Goal: Task Accomplishment & Management: Manage account settings

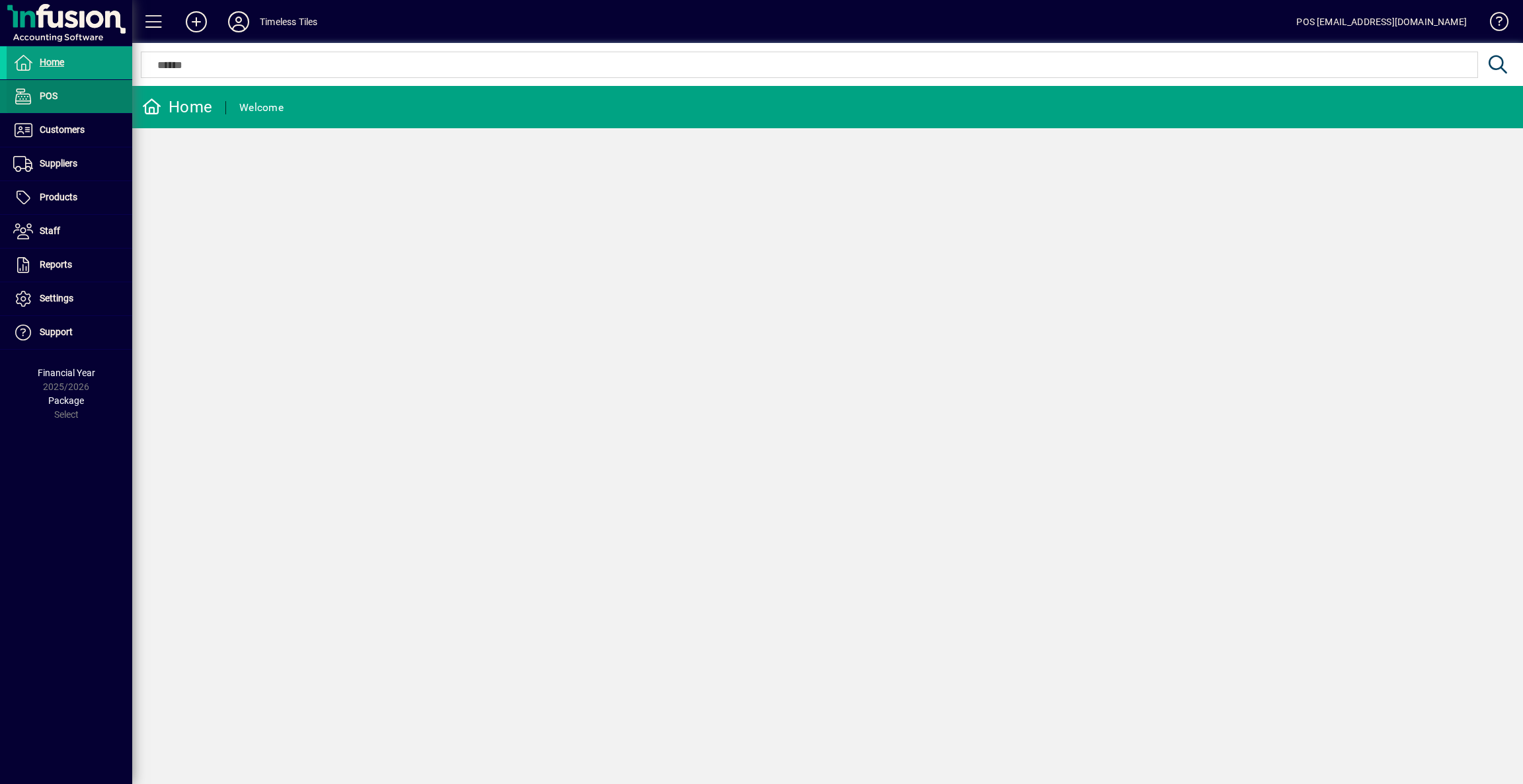
click at [54, 83] on span at bounding box center [69, 96] width 126 height 32
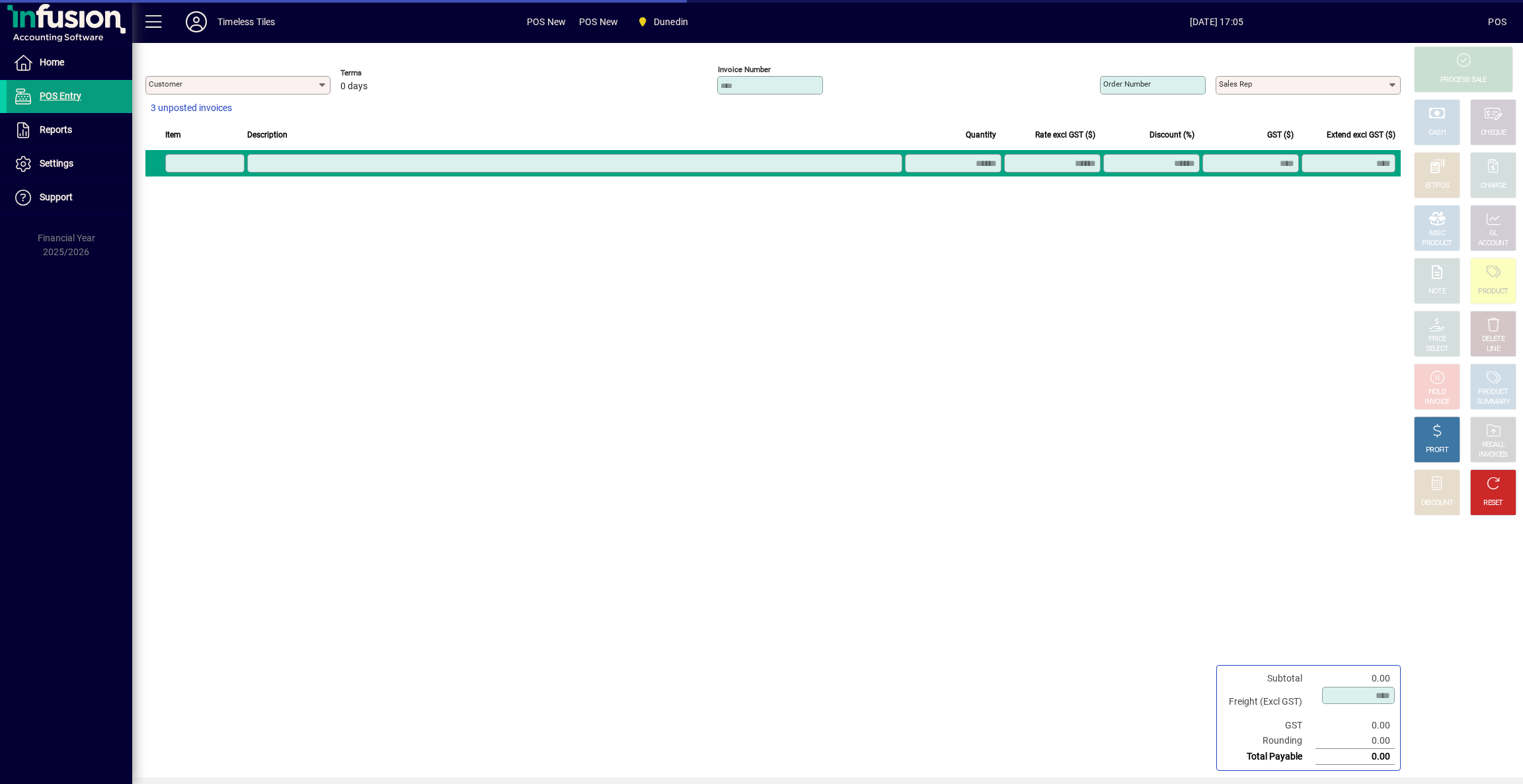
type input "**********"
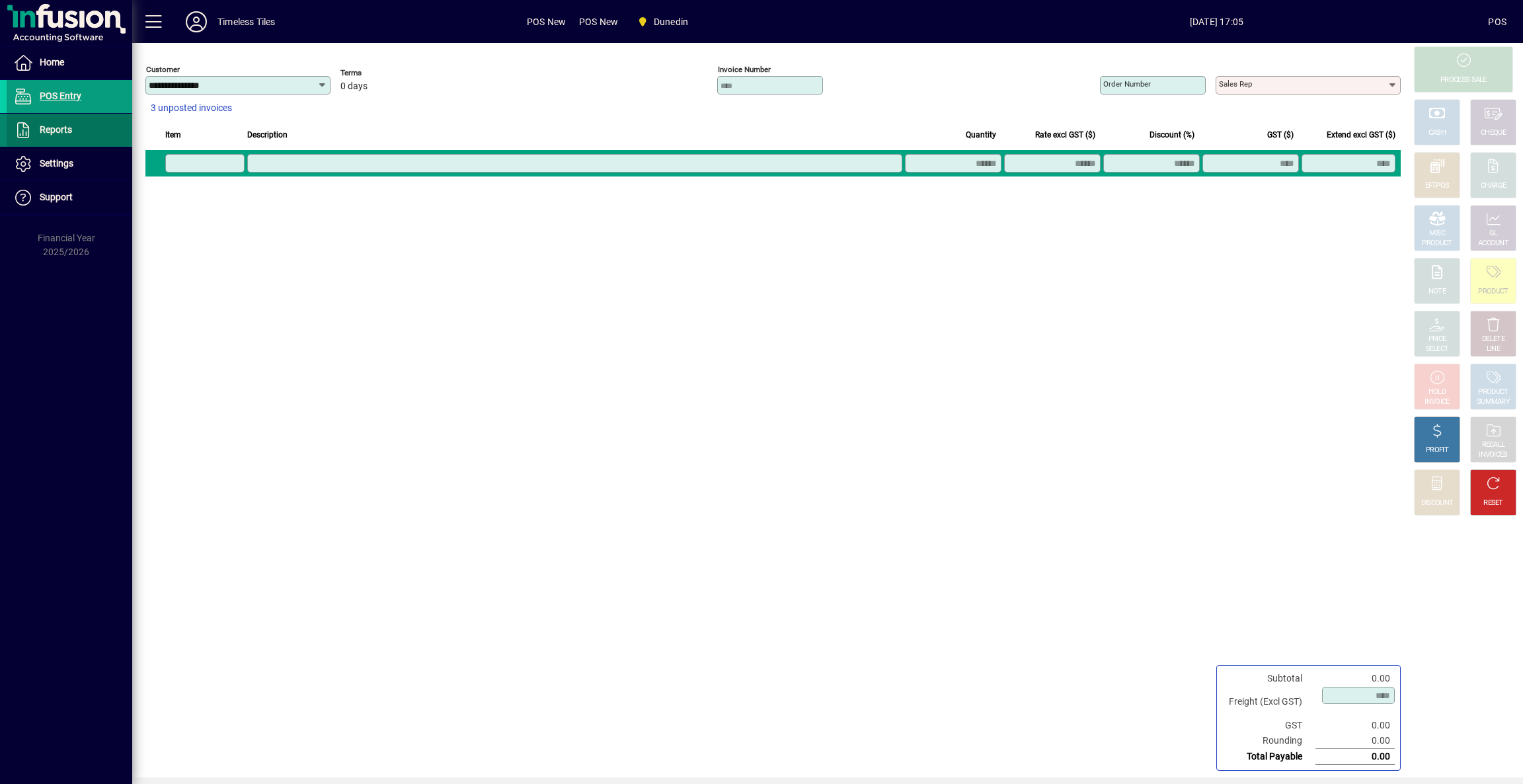
click at [62, 128] on span "Reports" at bounding box center [56, 129] width 32 height 10
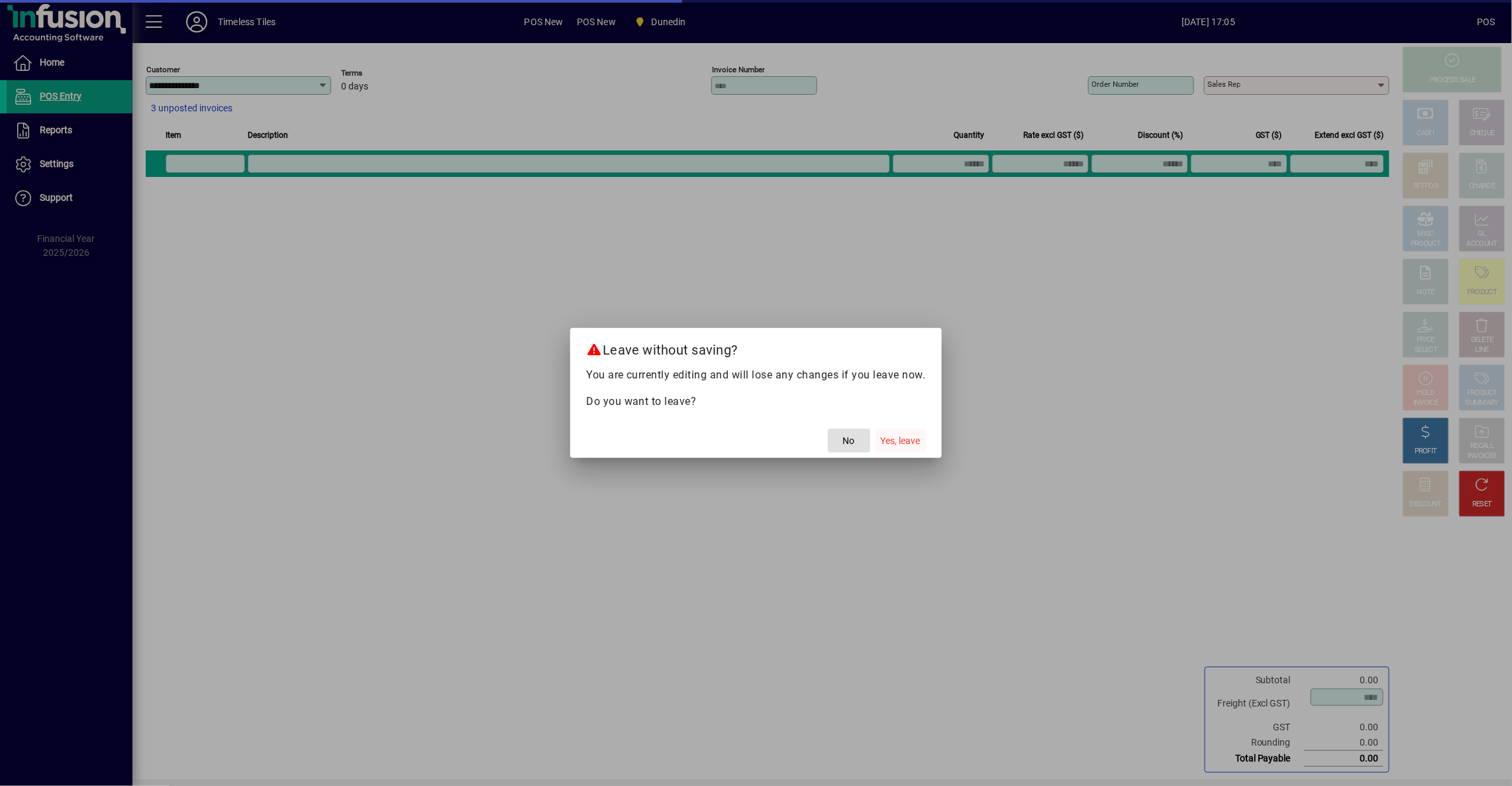
click at [894, 434] on span "Yes, leave" at bounding box center [901, 441] width 40 height 14
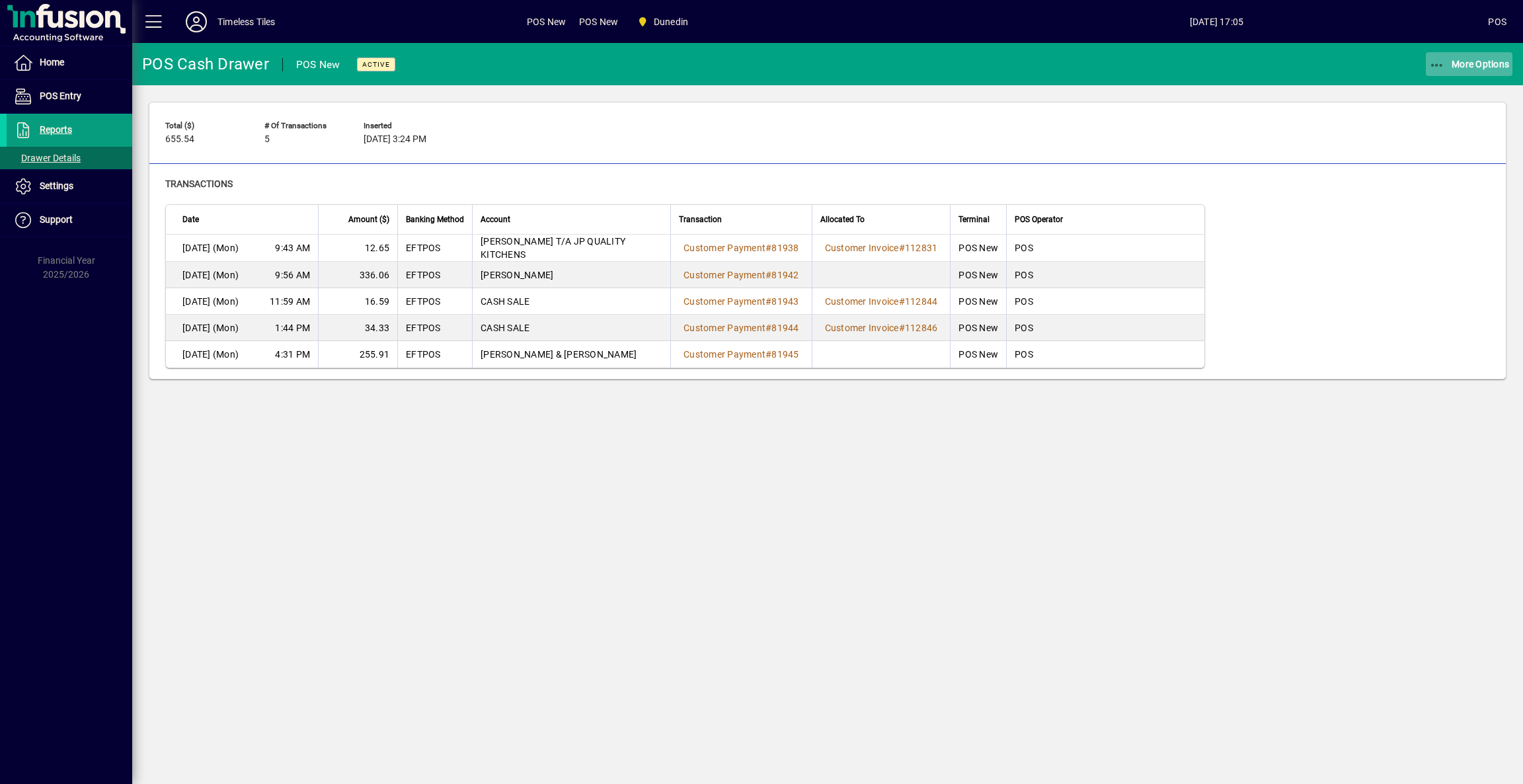
click at [1473, 66] on span "More Options" at bounding box center [1469, 64] width 80 height 10
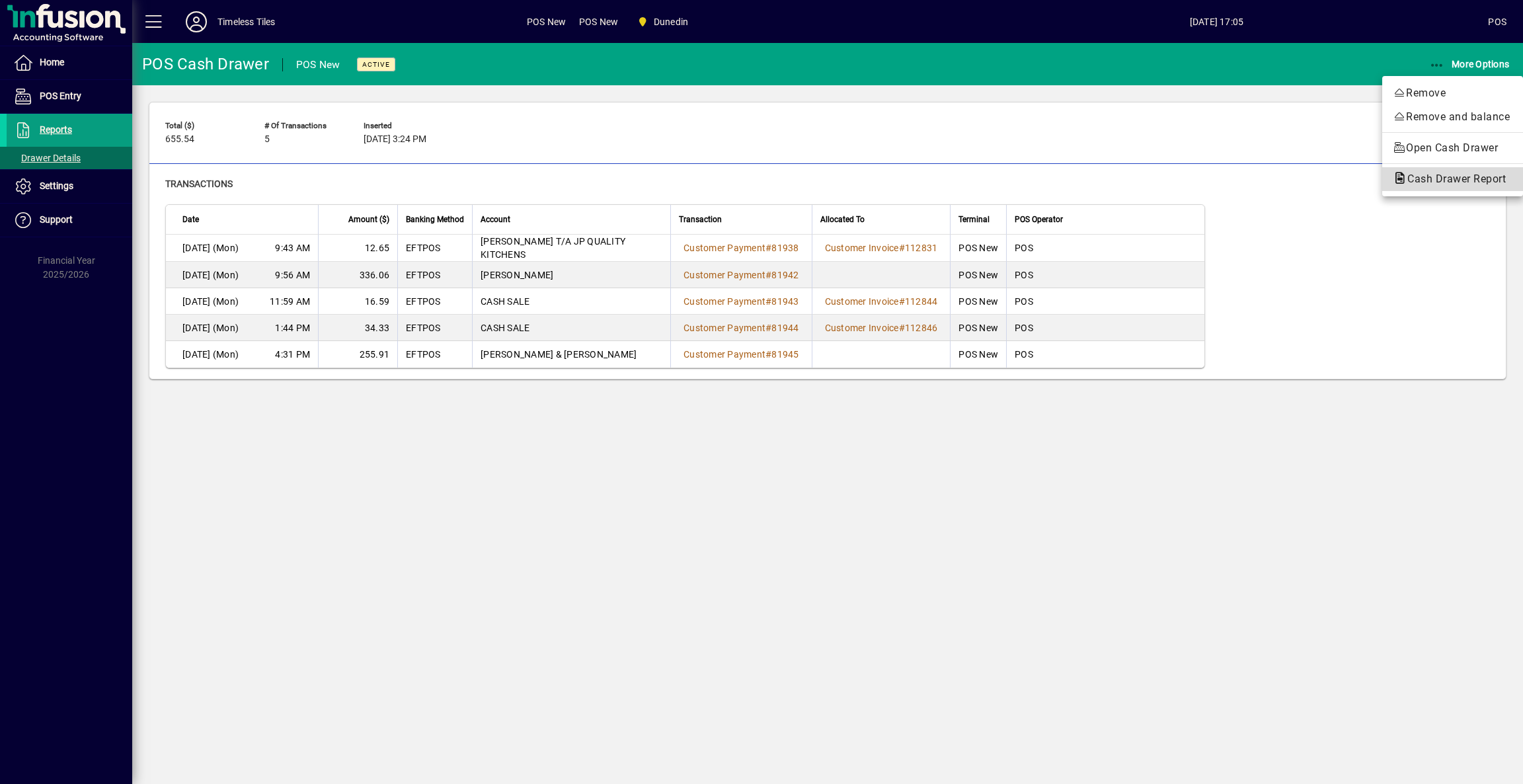
click at [1421, 183] on span "Cash Drawer Report" at bounding box center [1453, 179] width 120 height 12
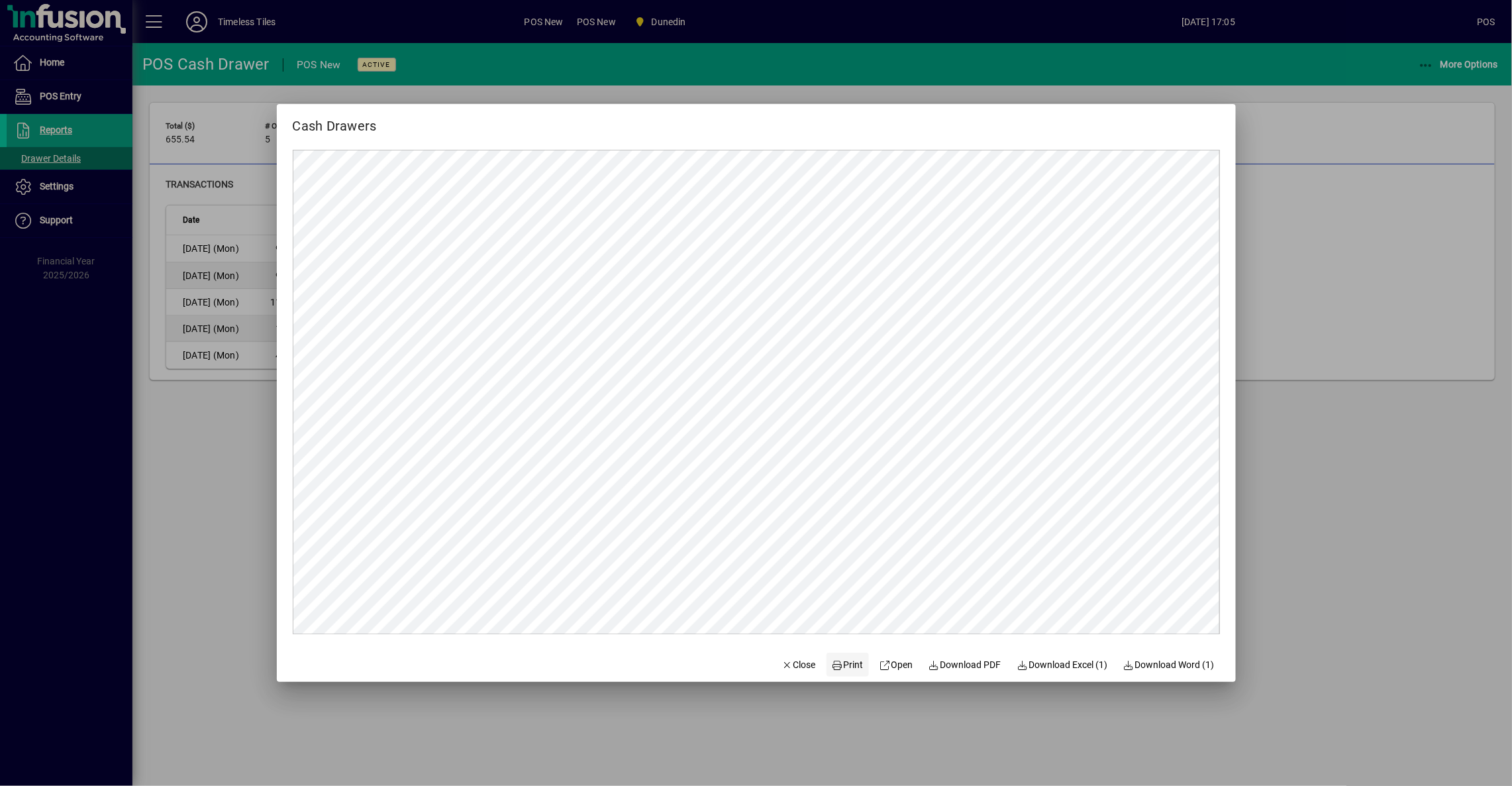
click at [846, 668] on span "Print" at bounding box center [848, 665] width 32 height 14
click at [804, 669] on span "Close" at bounding box center [799, 665] width 34 height 14
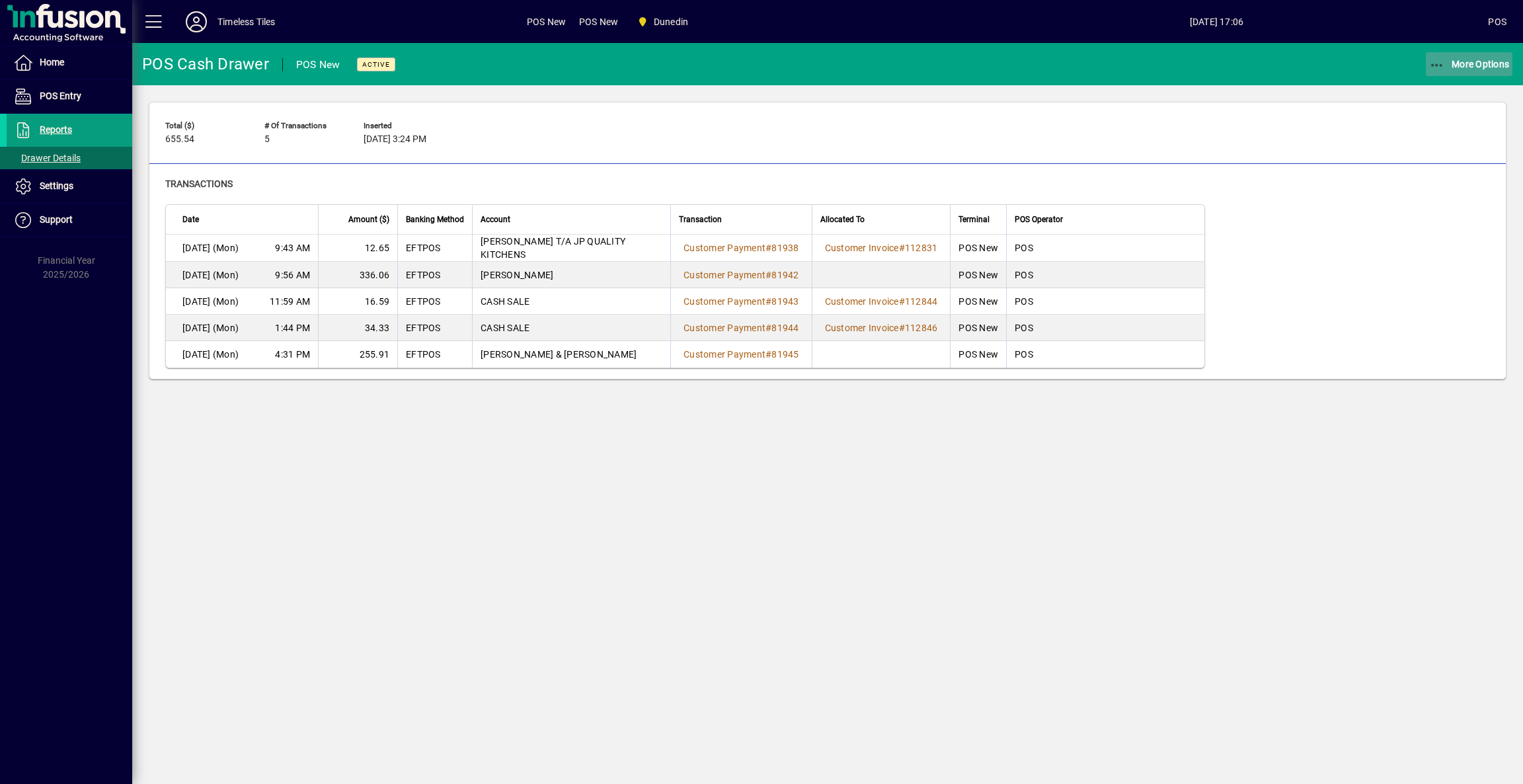
click at [1473, 58] on button "More Options" at bounding box center [1469, 64] width 87 height 24
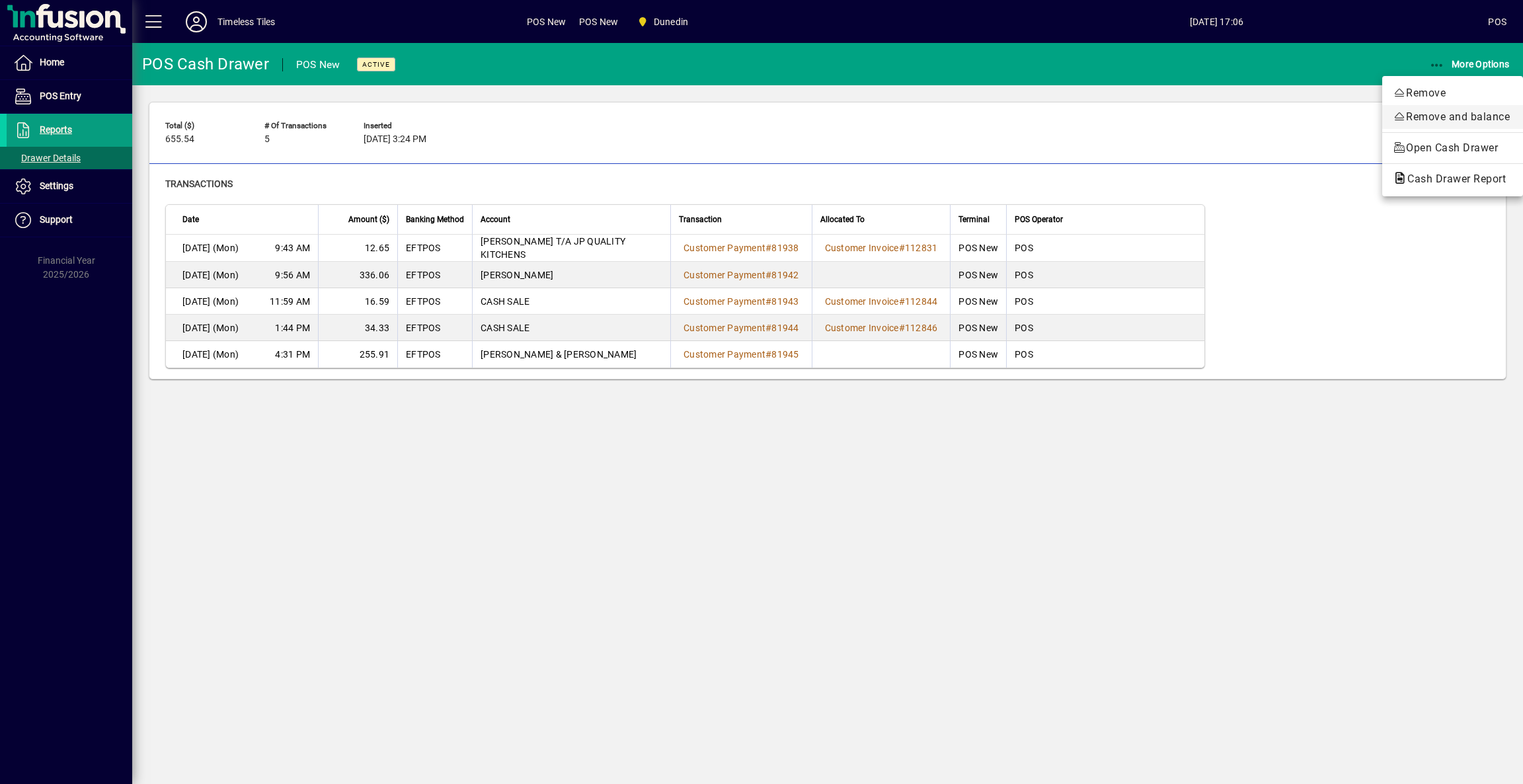
click at [1429, 120] on span "Remove and balance" at bounding box center [1453, 117] width 120 height 16
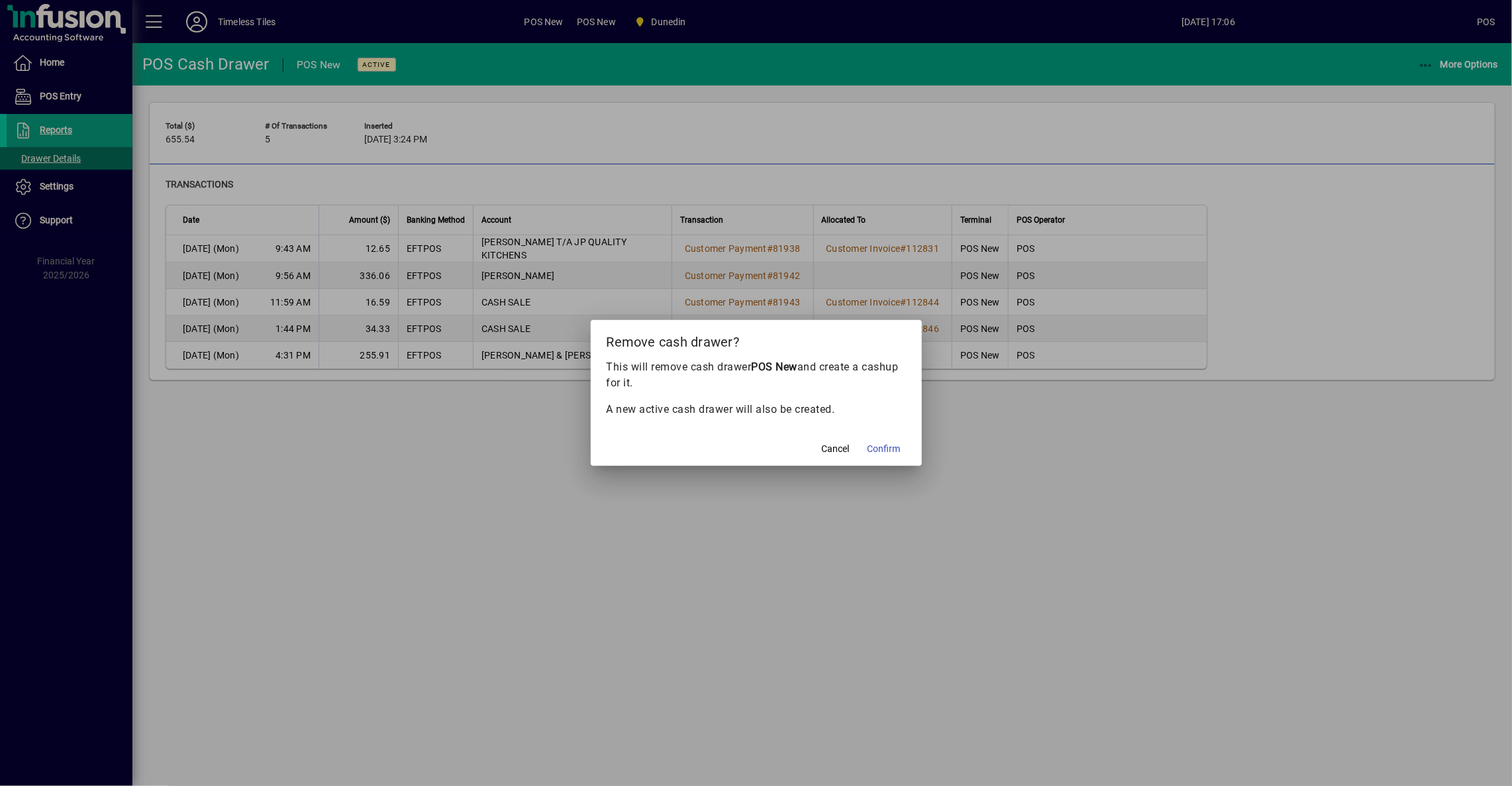
drag, startPoint x: 882, startPoint y: 454, endPoint x: 892, endPoint y: 450, distance: 10.8
click at [884, 454] on span "Confirm" at bounding box center [884, 449] width 33 height 14
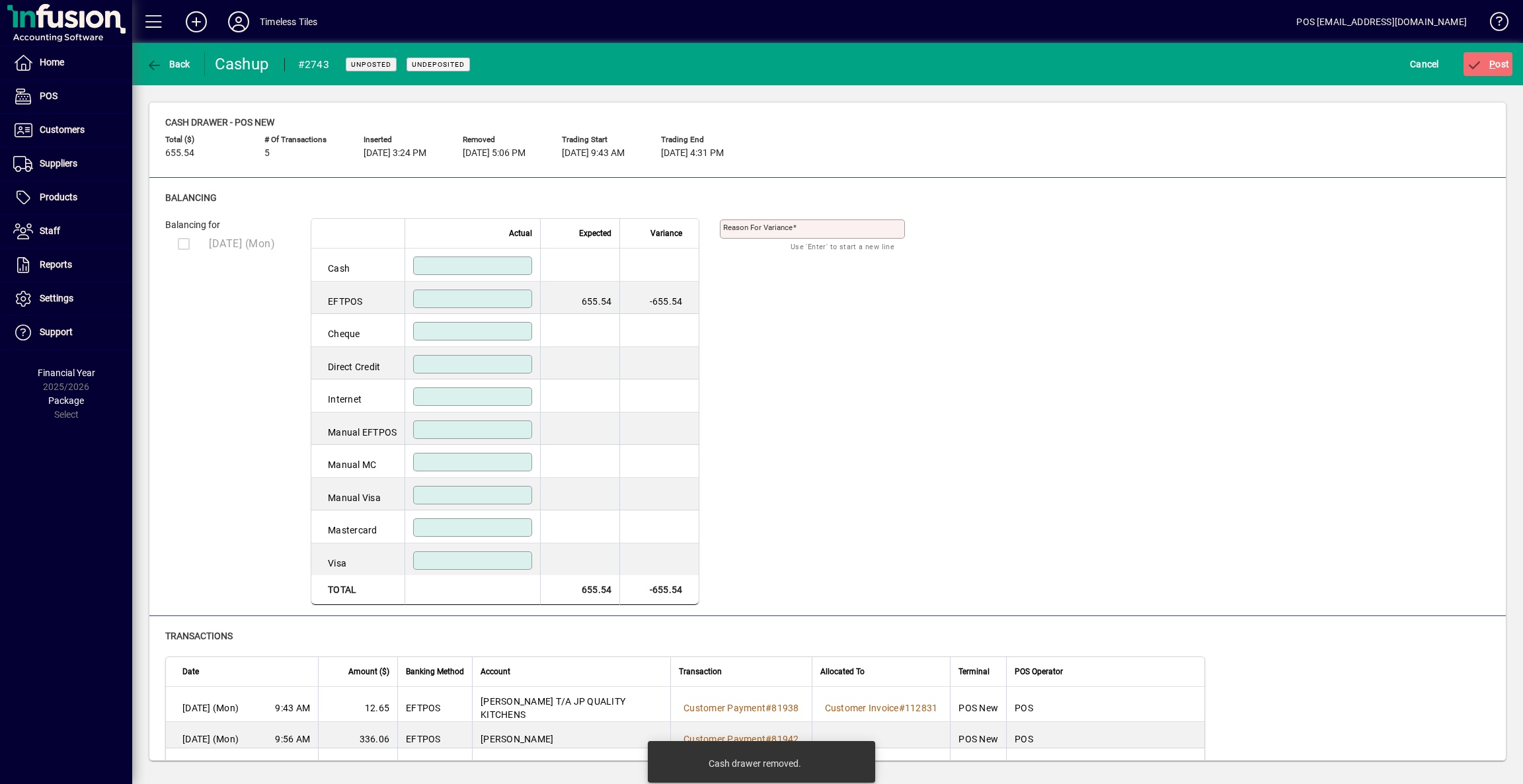
click at [502, 299] on input at bounding box center [473, 298] width 115 height 10
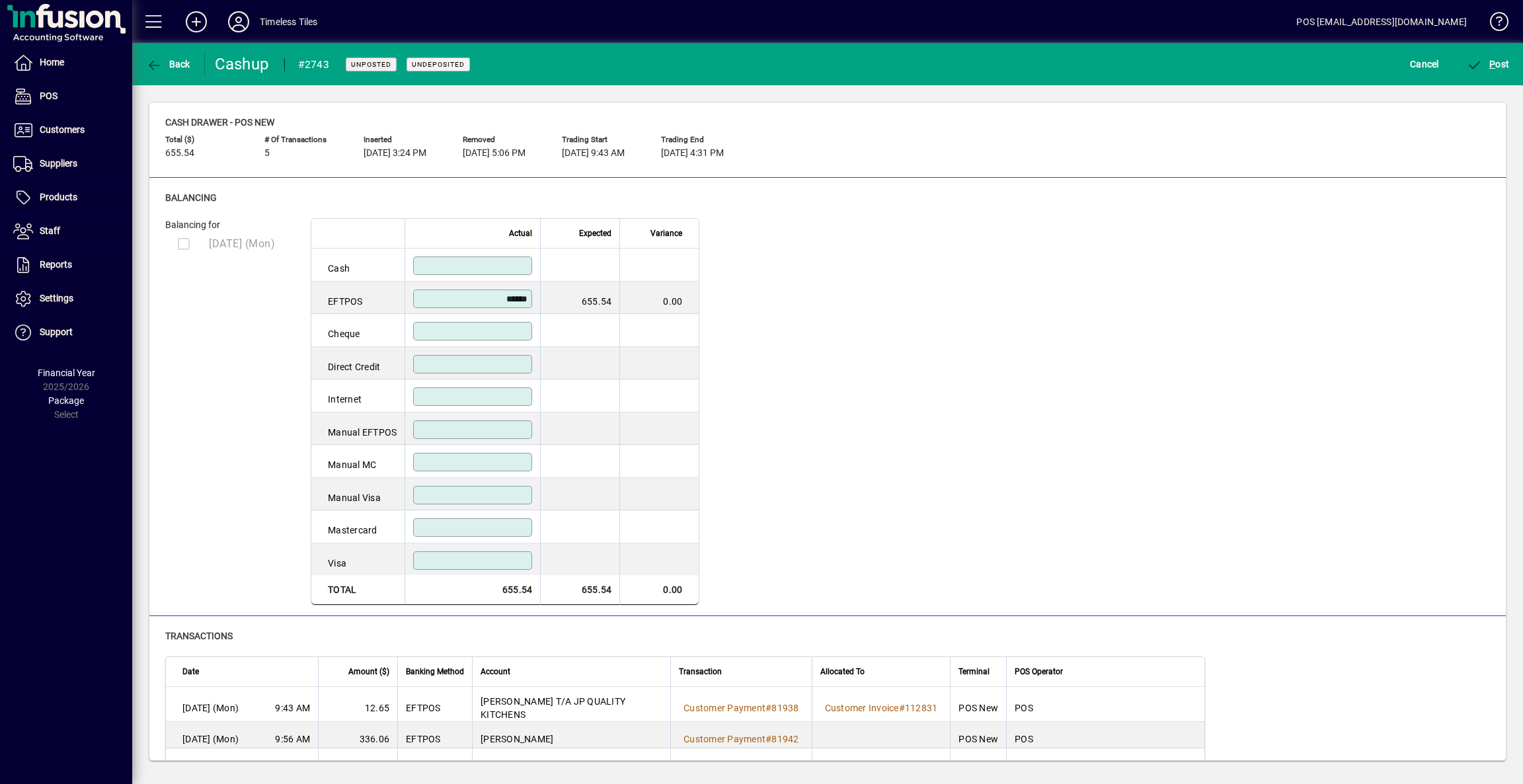
type input "******"
click at [488, 355] on td at bounding box center [472, 364] width 136 height 33
click at [488, 365] on input at bounding box center [473, 364] width 115 height 10
click at [1501, 59] on span "P ost" at bounding box center [1489, 64] width 43 height 10
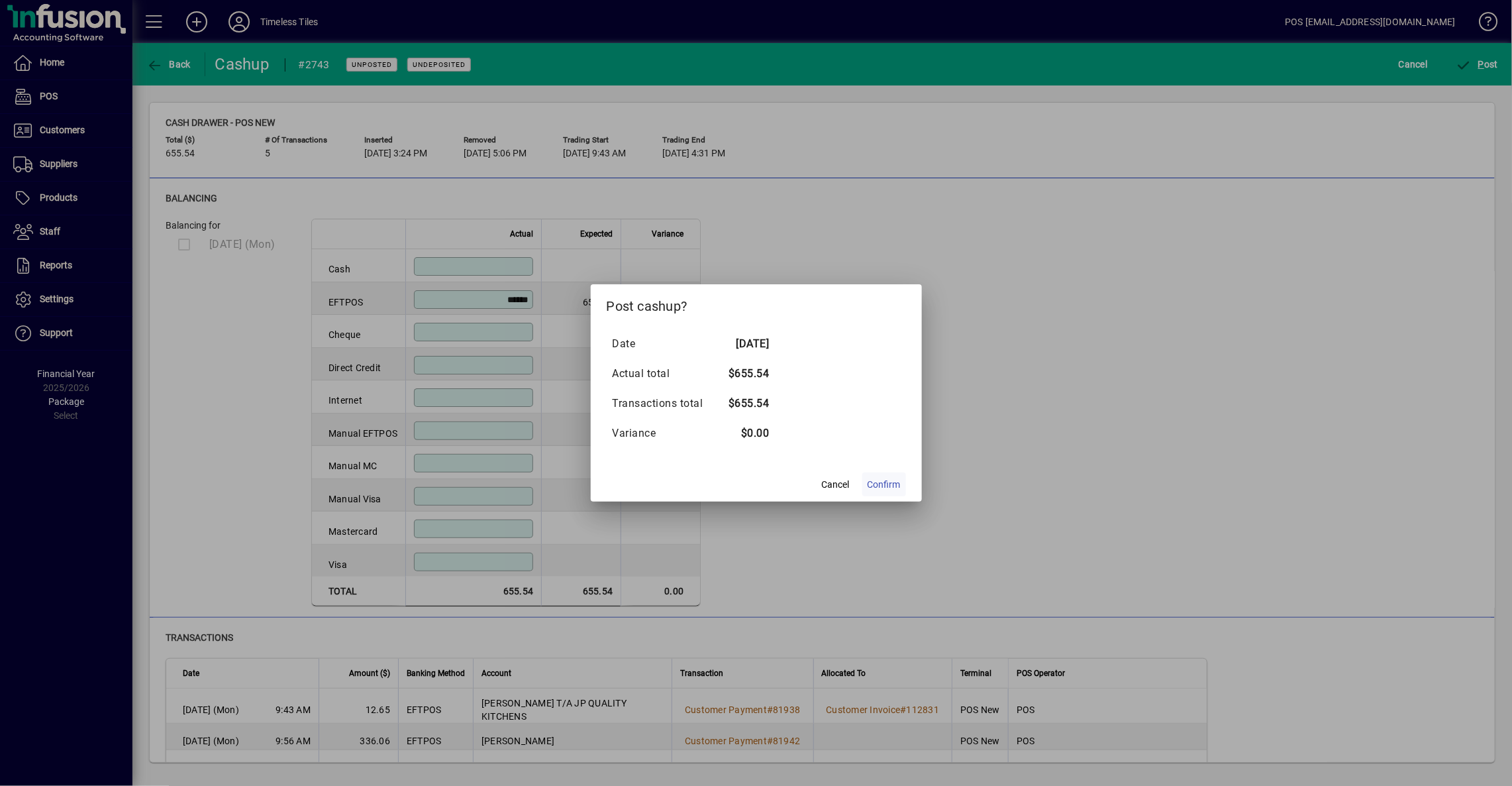
click at [885, 485] on span "Confirm" at bounding box center [884, 485] width 33 height 14
